Goal: Contribute content

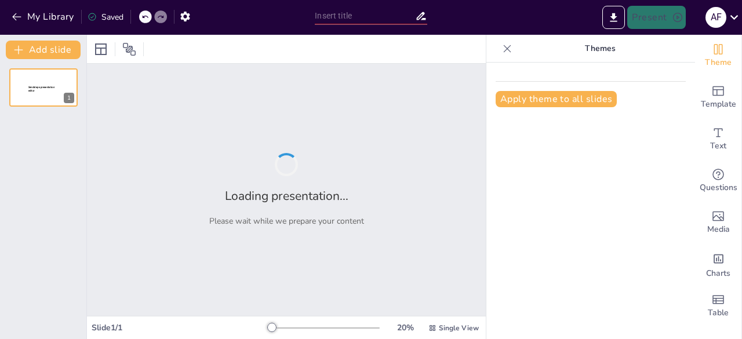
type input "Capacitación y Oportunidades: El Impacto del Programa Jóvenes Inventores"
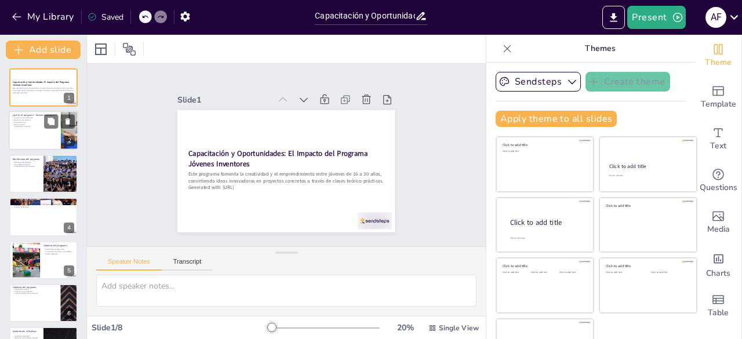
click at [32, 126] on p "Apoyo continuo" at bounding box center [34, 125] width 45 height 2
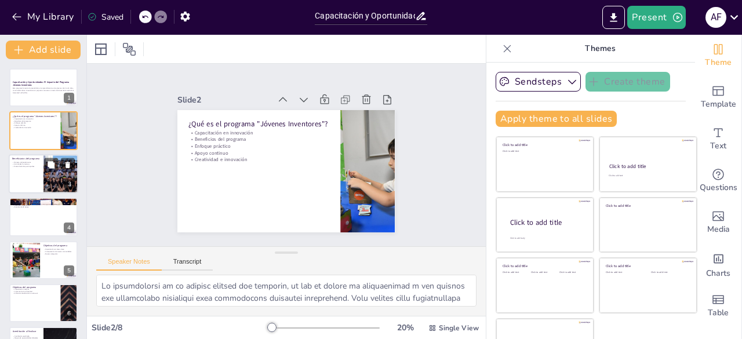
click at [33, 191] on div at bounding box center [44, 173] width 70 height 39
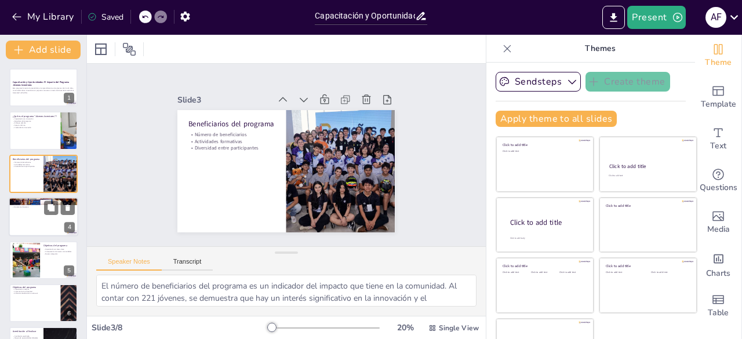
click at [29, 227] on div at bounding box center [44, 216] width 70 height 39
type textarea "La importancia de las instituciones colaboradoras radica en el apoyo que brinda…"
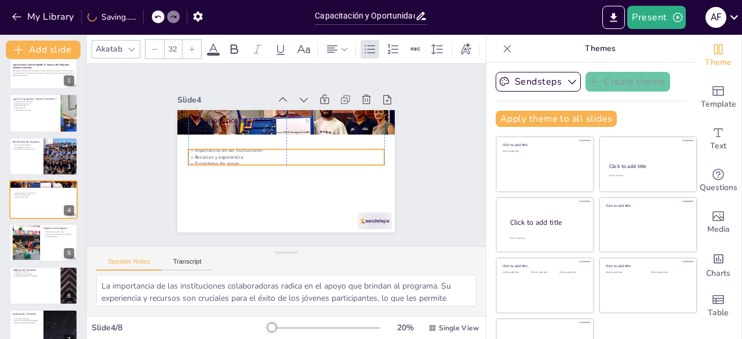
drag, startPoint x: 217, startPoint y: 122, endPoint x: 217, endPoint y: 146, distance: 23.2
click at [217, 146] on p "Importancia de las instituciones" at bounding box center [290, 152] width 150 height 136
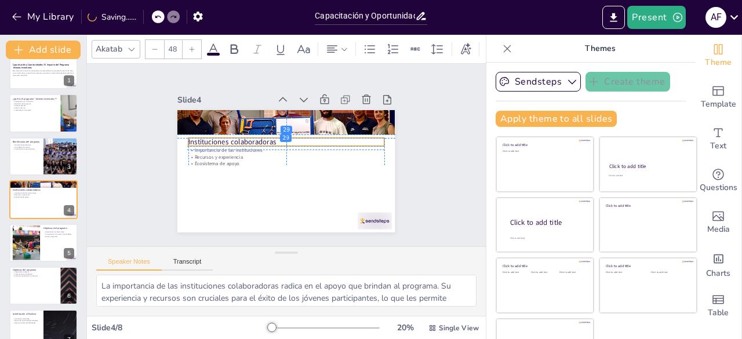
drag, startPoint x: 215, startPoint y: 113, endPoint x: 213, endPoint y: 134, distance: 21.5
click at [213, 137] on p "Instituciones colaboradoras" at bounding box center [286, 142] width 196 height 10
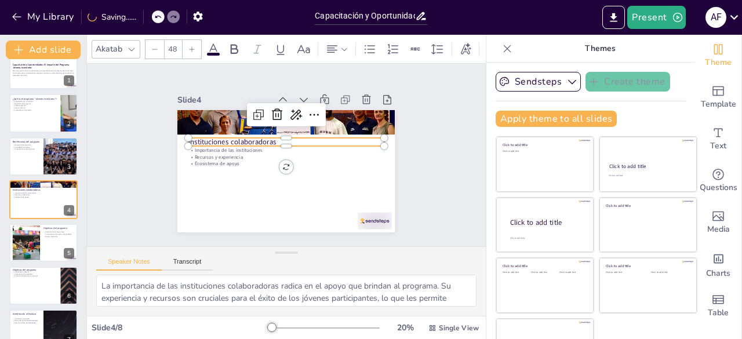
click at [213, 134] on p "Instituciones colaboradoras" at bounding box center [288, 142] width 196 height 31
type input "32"
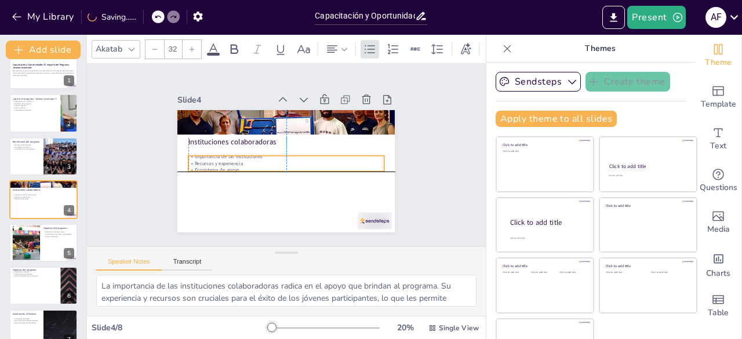
drag, startPoint x: 204, startPoint y: 148, endPoint x: 208, endPoint y: 154, distance: 6.8
click at [208, 154] on p "Importancia de las instituciones" at bounding box center [285, 156] width 195 height 27
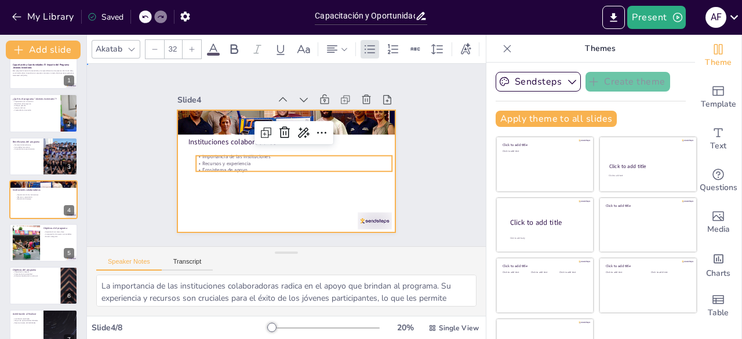
click at [241, 176] on div at bounding box center [284, 171] width 229 height 144
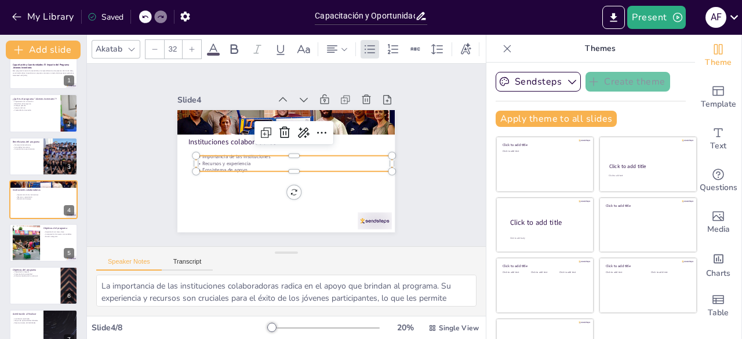
click at [253, 161] on p "Recursos y experiencia" at bounding box center [292, 164] width 195 height 27
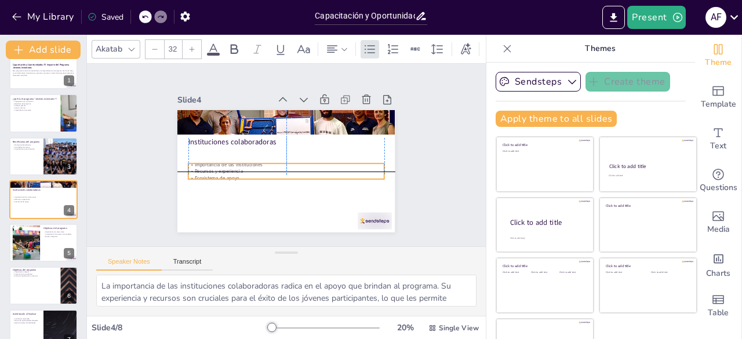
drag, startPoint x: 253, startPoint y: 161, endPoint x: 246, endPoint y: 164, distance: 7.8
click at [246, 168] on p "Recursos y experiencia" at bounding box center [286, 171] width 196 height 7
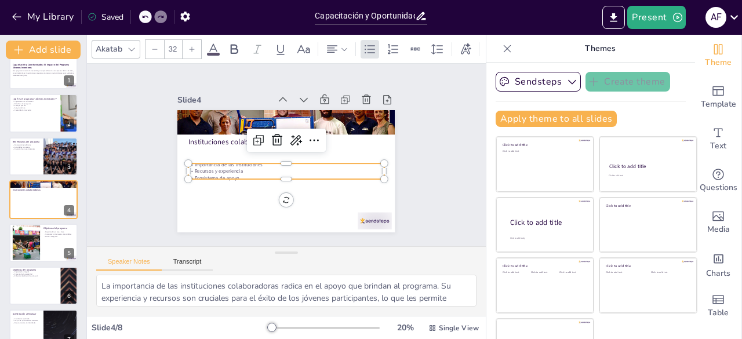
click at [273, 173] on p "Ecosistema de apoyo" at bounding box center [281, 178] width 193 height 48
drag, startPoint x: 273, startPoint y: 173, endPoint x: 235, endPoint y: 182, distance: 38.6
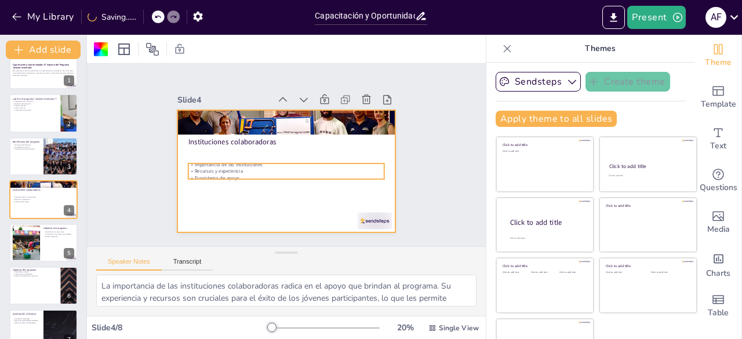
click at [282, 166] on p "Recursos y experiencia" at bounding box center [284, 171] width 195 height 27
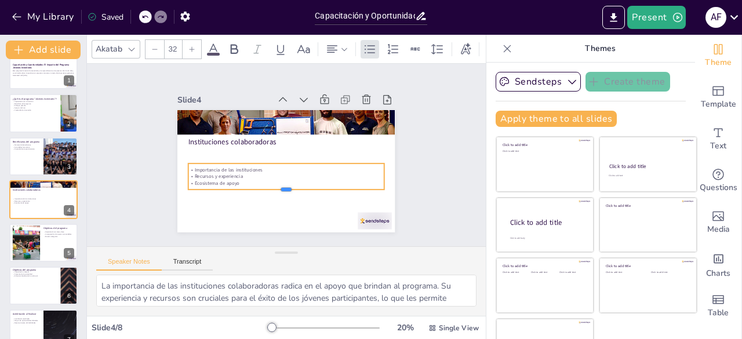
drag, startPoint x: 274, startPoint y: 177, endPoint x: 274, endPoint y: 184, distance: 7.5
click at [274, 184] on div at bounding box center [281, 194] width 195 height 30
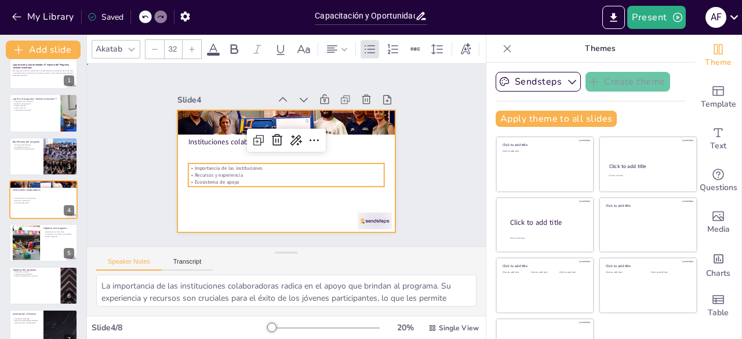
click at [220, 208] on div at bounding box center [284, 171] width 229 height 144
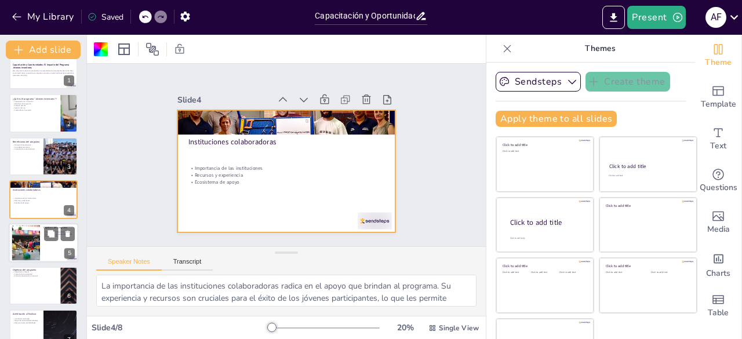
click at [50, 242] on div at bounding box center [44, 242] width 70 height 39
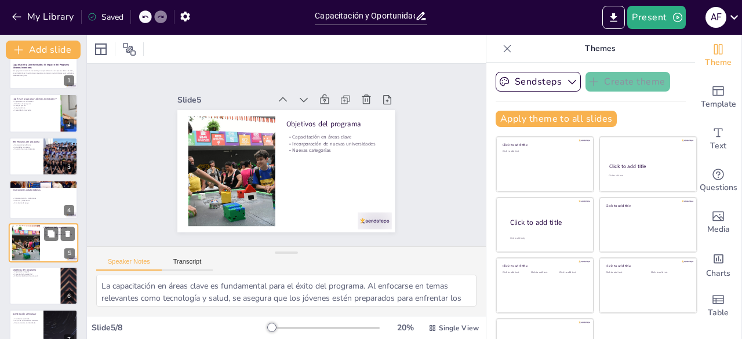
scroll to position [61, 0]
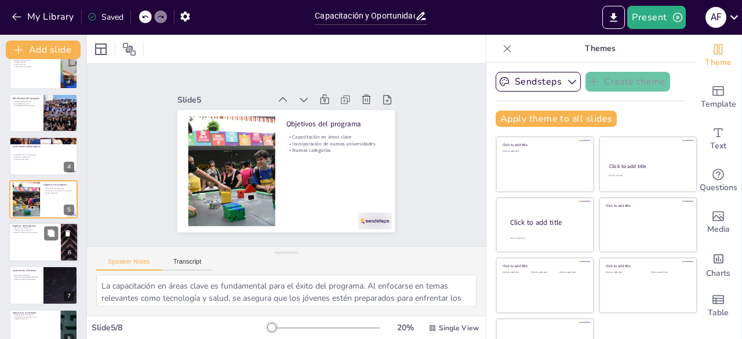
click at [41, 243] on div at bounding box center [44, 242] width 70 height 39
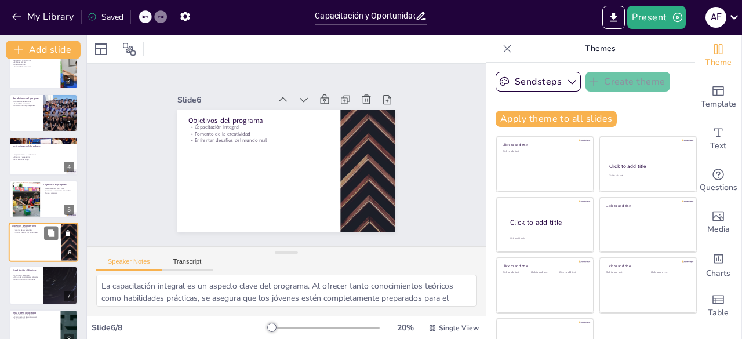
scroll to position [79, 0]
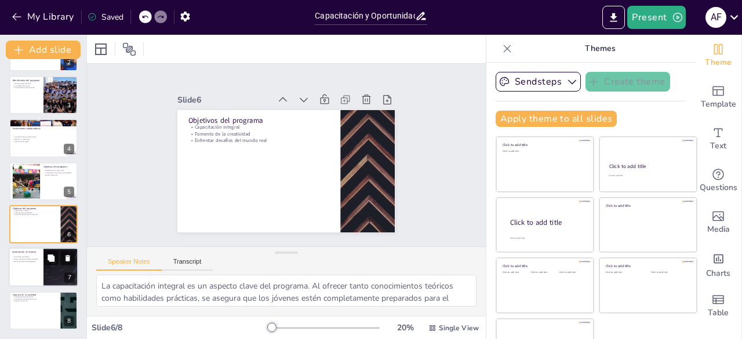
click at [29, 276] on div at bounding box center [44, 267] width 70 height 39
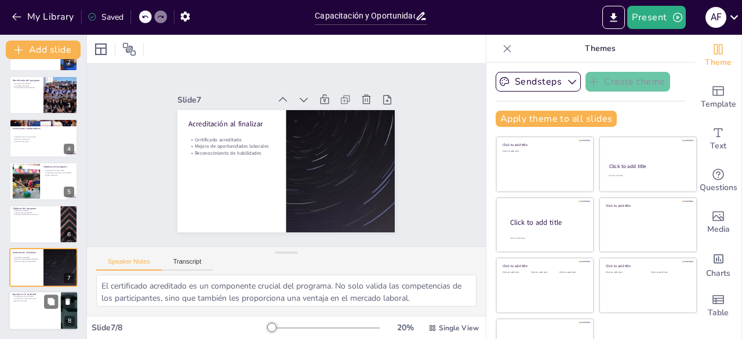
click at [28, 307] on div at bounding box center [44, 310] width 70 height 39
type textarea "El empoderamiento de los jóvenes es un objetivo central del programa. Al darles…"
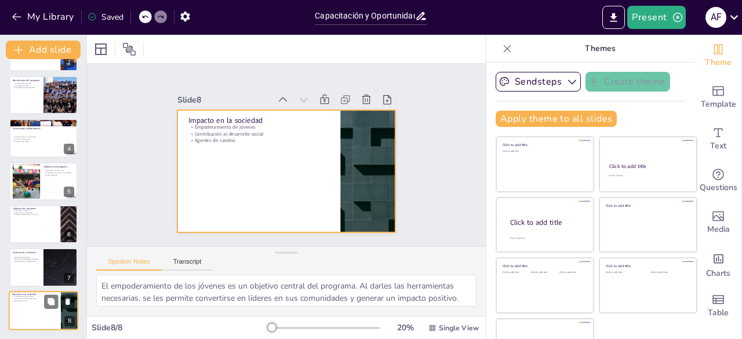
click at [44, 317] on div at bounding box center [44, 310] width 70 height 39
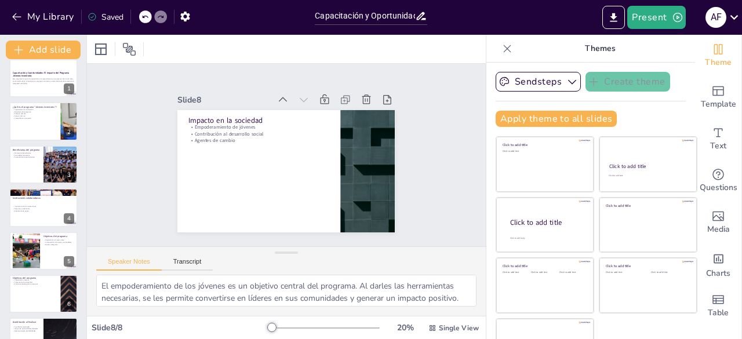
scroll to position [0, 0]
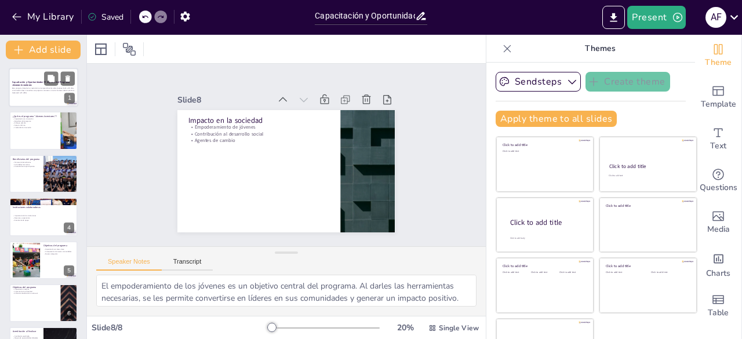
click at [41, 87] on div "Este programa fomenta la creatividad y el emprendimiento entre jóvenes de 16 a …" at bounding box center [43, 90] width 63 height 8
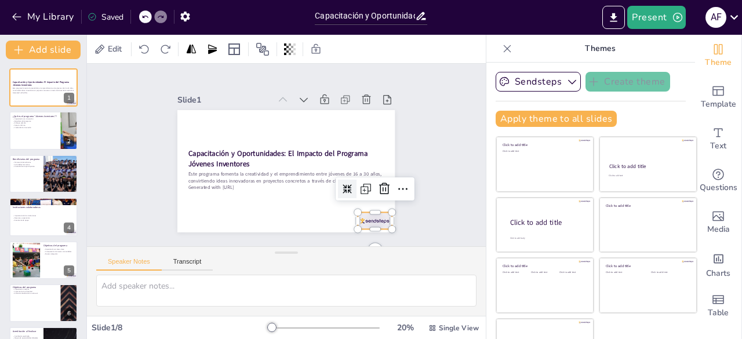
click at [369, 226] on div at bounding box center [359, 238] width 37 height 24
click at [369, 220] on div at bounding box center [367, 230] width 35 height 20
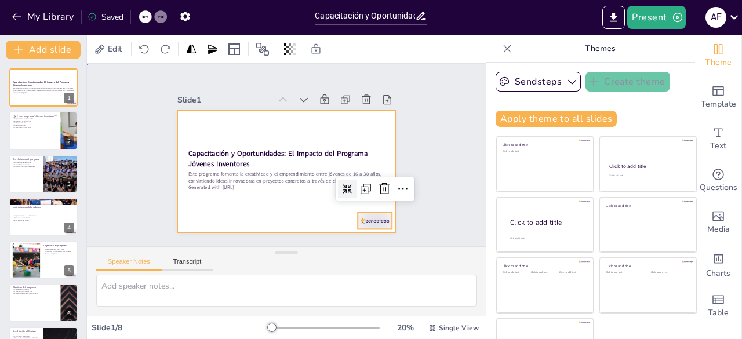
click at [256, 208] on div at bounding box center [284, 171] width 229 height 144
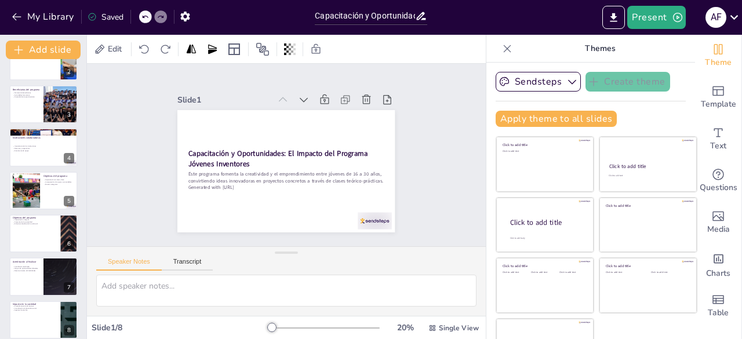
scroll to position [79, 0]
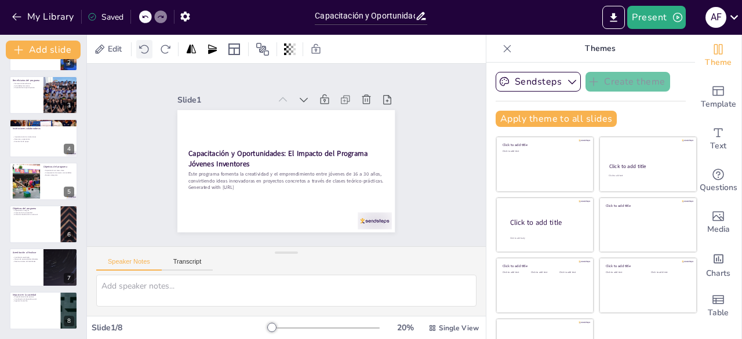
click at [147, 48] on icon at bounding box center [145, 49] width 12 height 12
drag, startPoint x: 147, startPoint y: 48, endPoint x: 140, endPoint y: 45, distance: 7.5
click at [140, 45] on icon at bounding box center [145, 49] width 12 height 12
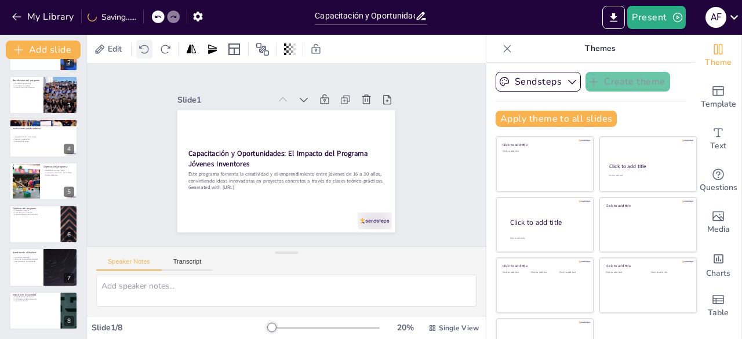
click at [140, 45] on icon at bounding box center [145, 49] width 12 height 12
click at [145, 48] on icon at bounding box center [145, 49] width 12 height 12
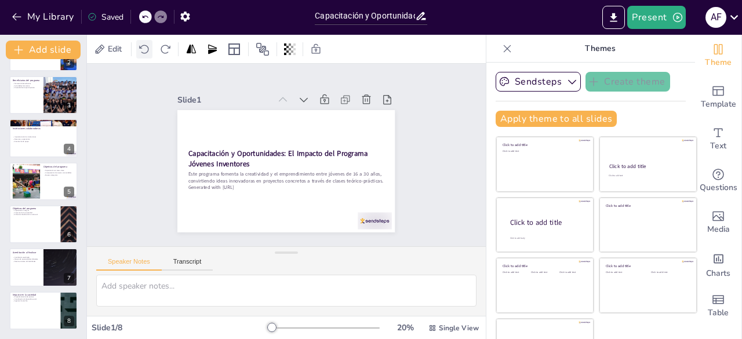
click at [145, 48] on icon at bounding box center [145, 49] width 12 height 12
